Goal: Find specific page/section: Find specific page/section

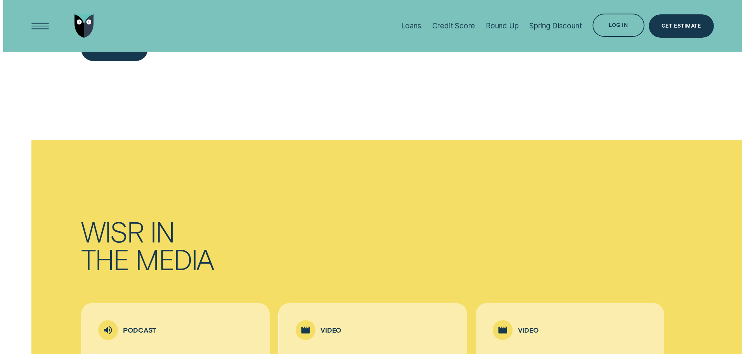
scroll to position [1630, 0]
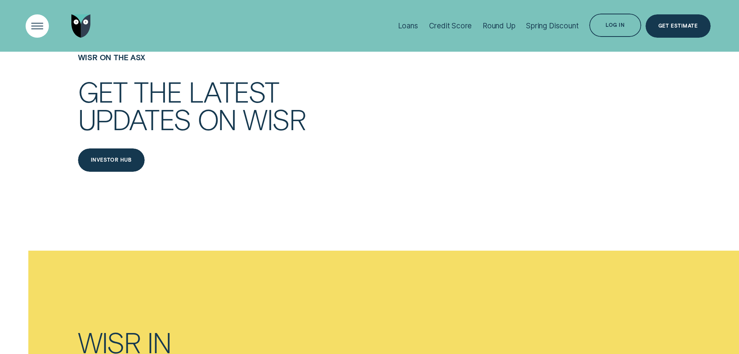
click at [35, 26] on div "Open Menu" at bounding box center [37, 25] width 33 height 33
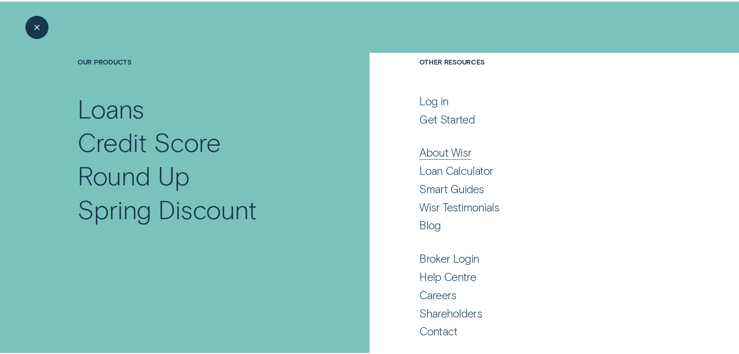
scroll to position [51, 0]
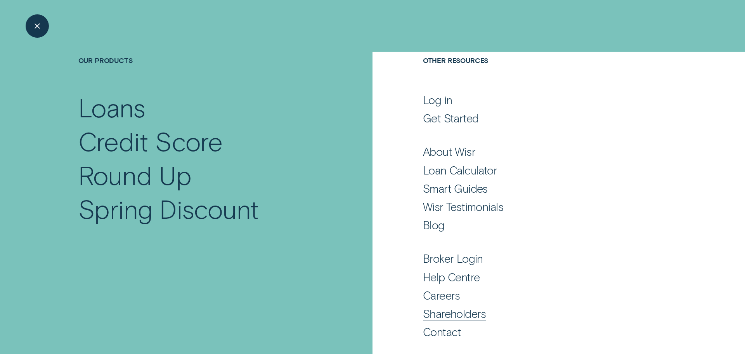
click at [438, 317] on div "Shareholders" at bounding box center [454, 313] width 63 height 14
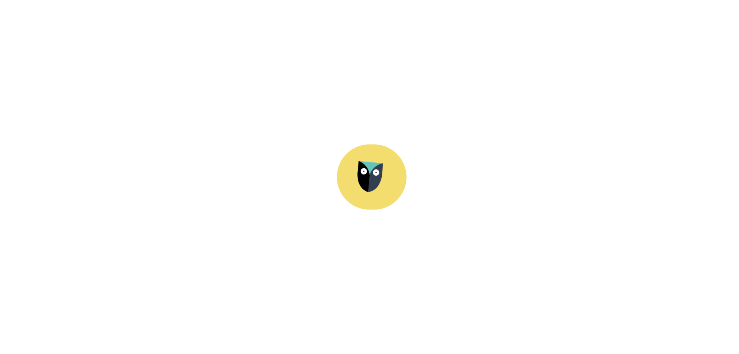
scroll to position [0, 0]
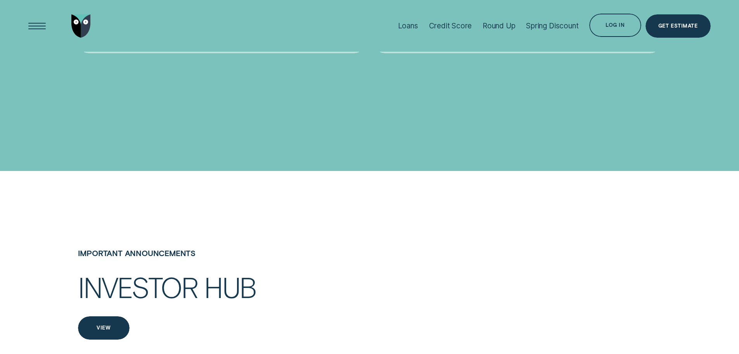
scroll to position [1320, 0]
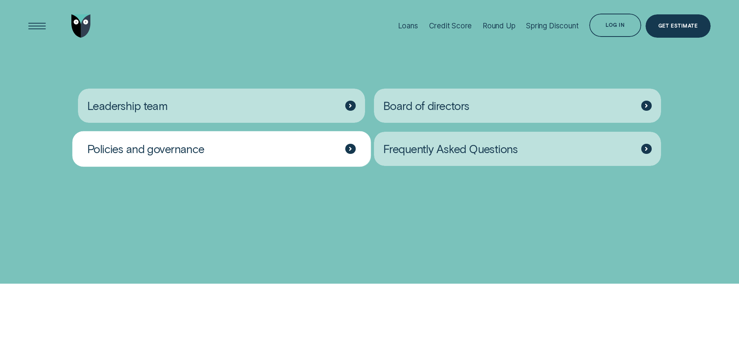
click at [330, 154] on div "Policies and governance" at bounding box center [222, 149] width 288 height 35
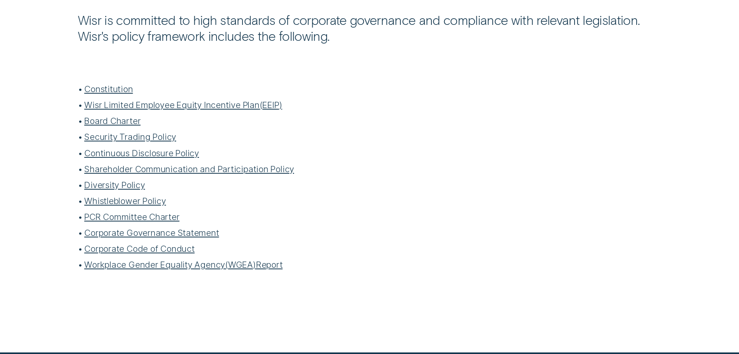
scroll to position [272, 0]
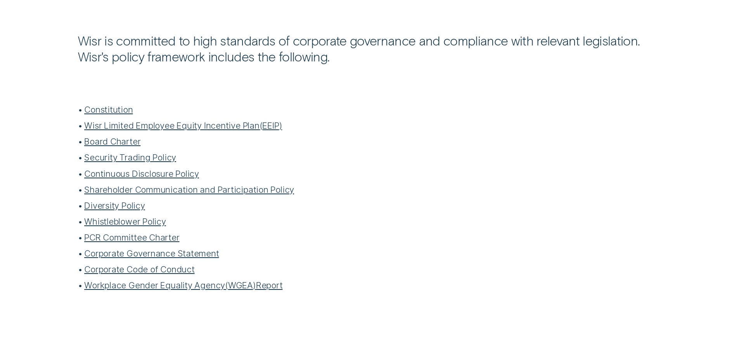
click at [116, 109] on link "Constitution" at bounding box center [108, 109] width 49 height 10
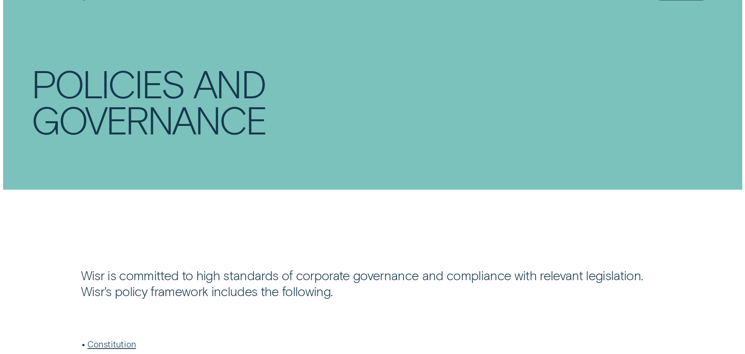
scroll to position [0, 0]
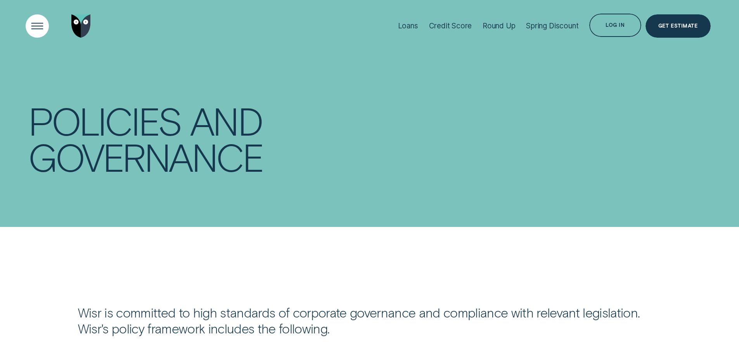
click at [39, 29] on div "Open Menu" at bounding box center [37, 25] width 33 height 33
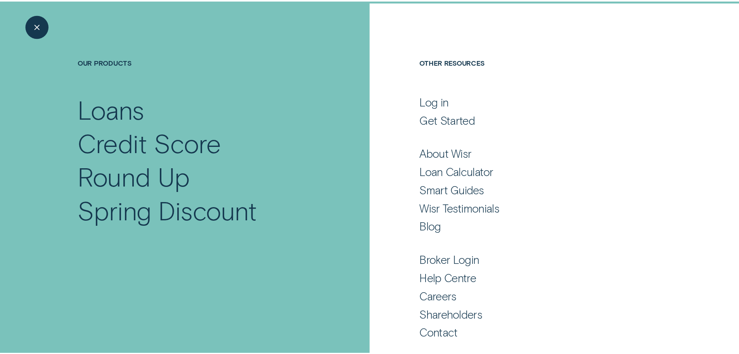
scroll to position [51, 0]
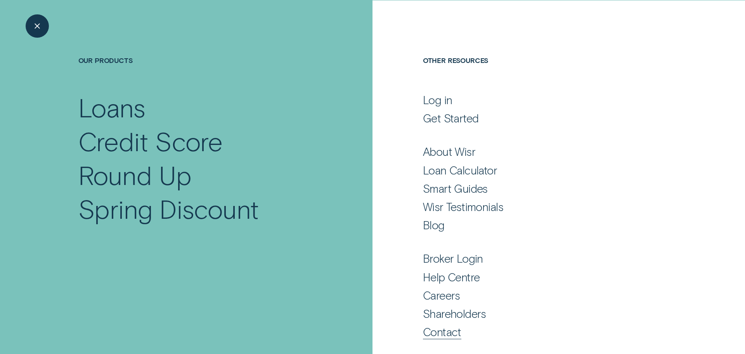
click at [439, 333] on div "Contact" at bounding box center [442, 331] width 38 height 14
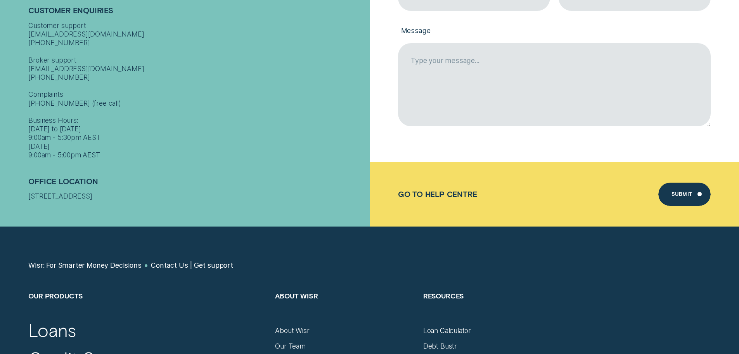
scroll to position [349, 0]
